Goal: Transaction & Acquisition: Book appointment/travel/reservation

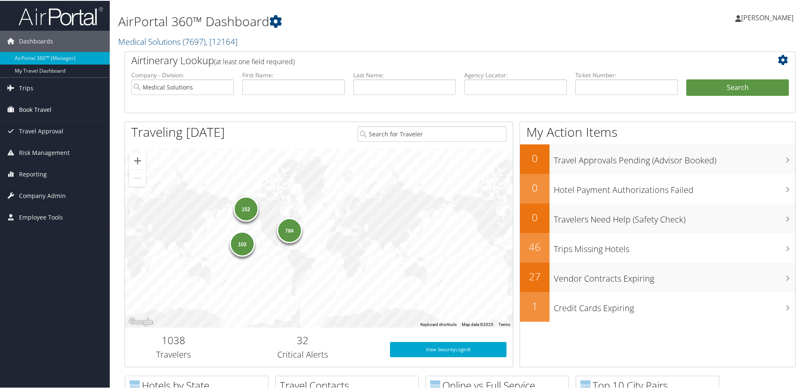
click at [49, 108] on span "Book Travel" at bounding box center [35, 108] width 33 height 21
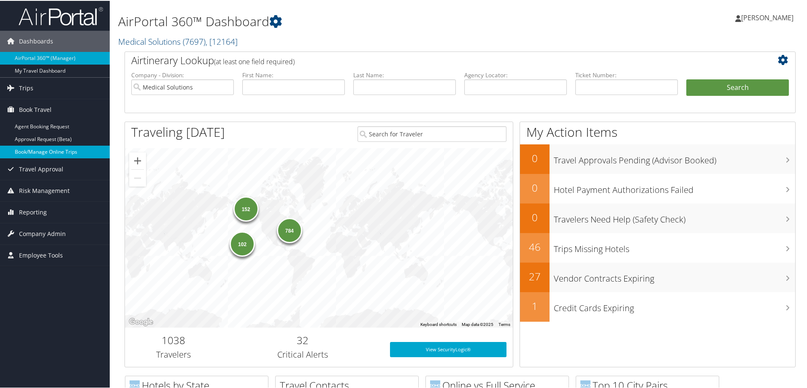
click at [60, 152] on link "Book/Manage Online Trips" at bounding box center [55, 151] width 110 height 13
